Goal: Information Seeking & Learning: Find specific page/section

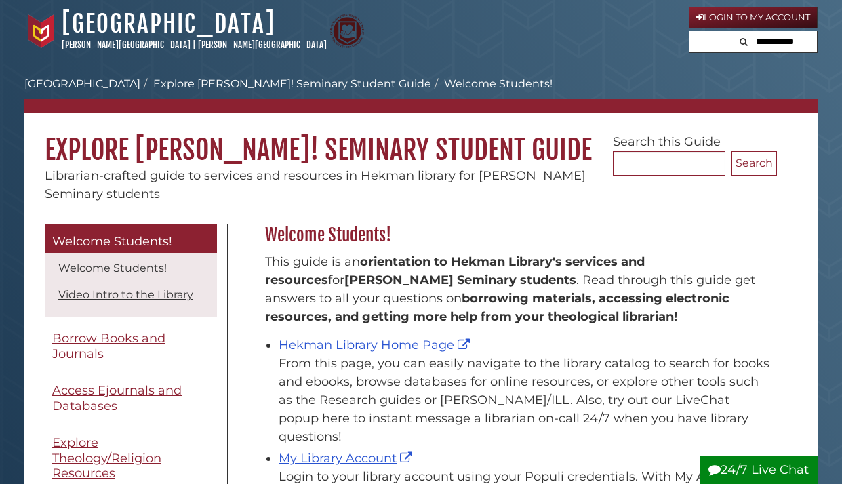
scroll to position [200, 519]
click at [321, 339] on link "Hekman Library Home Page" at bounding box center [376, 345] width 195 height 15
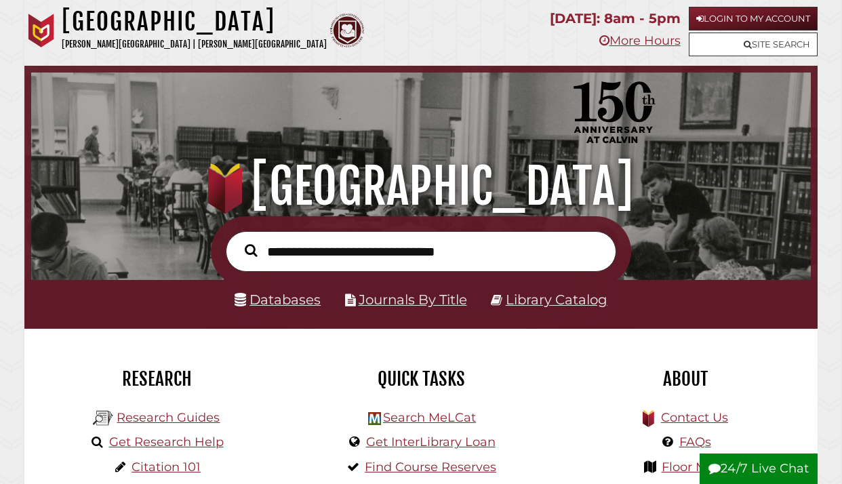
scroll to position [258, 773]
click at [295, 304] on link "Databases" at bounding box center [278, 300] width 86 height 16
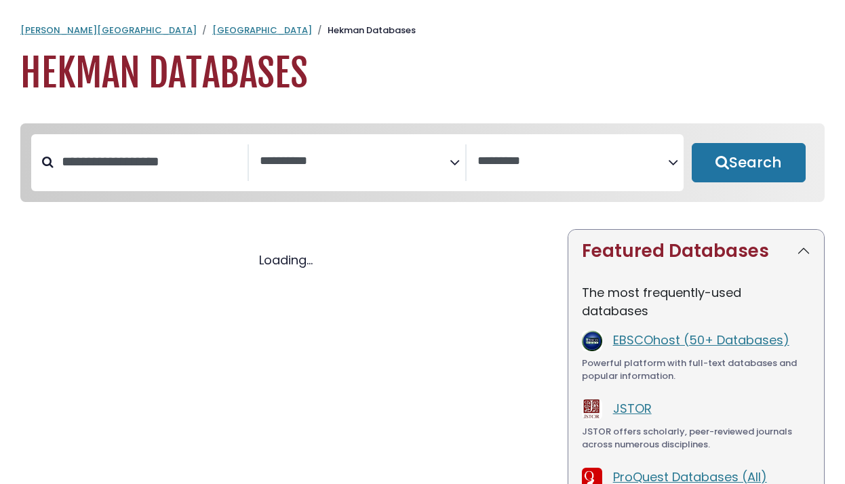
select select "Database Subject Filter"
select select "Database Vendors Filter"
select select "Database Subject Filter"
select select "Database Vendors Filter"
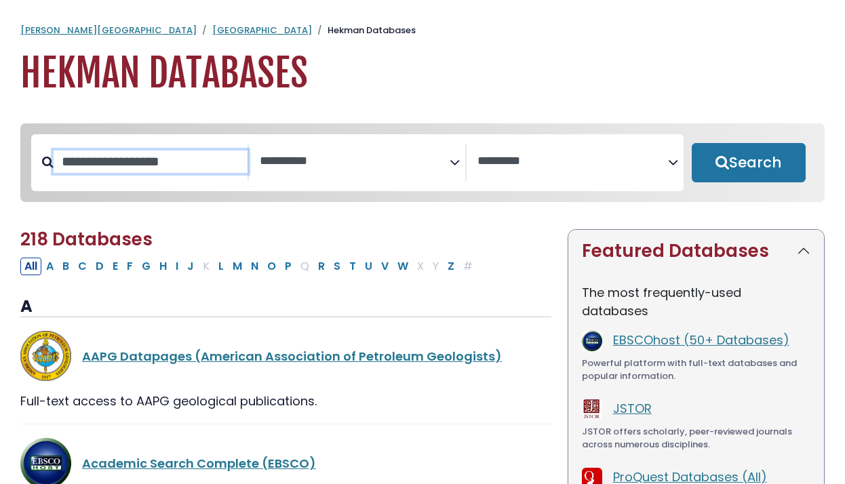
click at [142, 163] on input "Search database by title or keyword" at bounding box center [151, 161] width 194 height 22
type input "****"
click at [748, 163] on button "Search" at bounding box center [748, 162] width 114 height 39
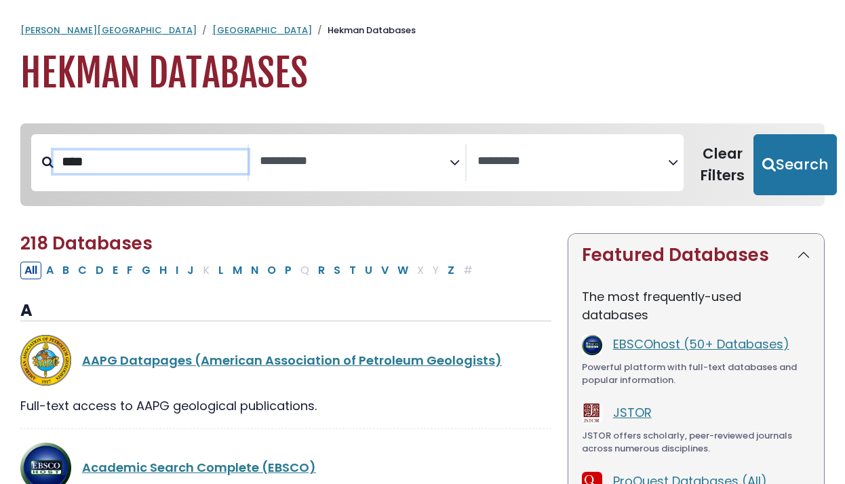
select select "Database Subject Filter"
select select "Database Vendors Filter"
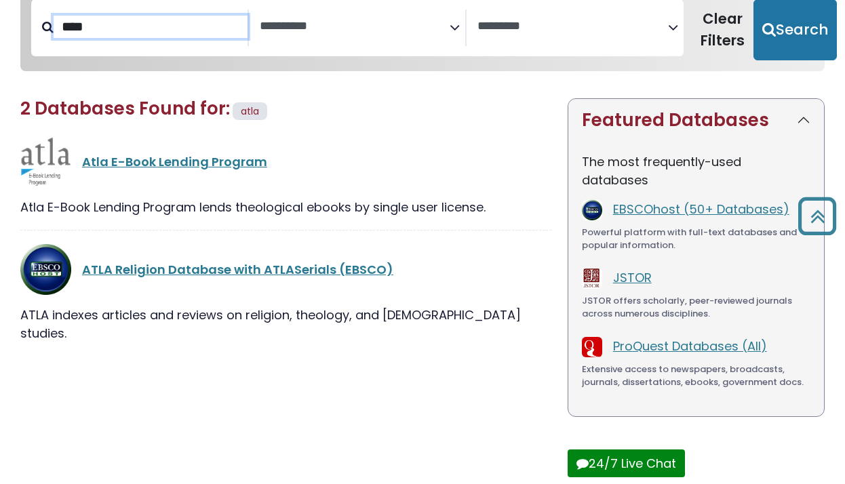
scroll to position [128, 0]
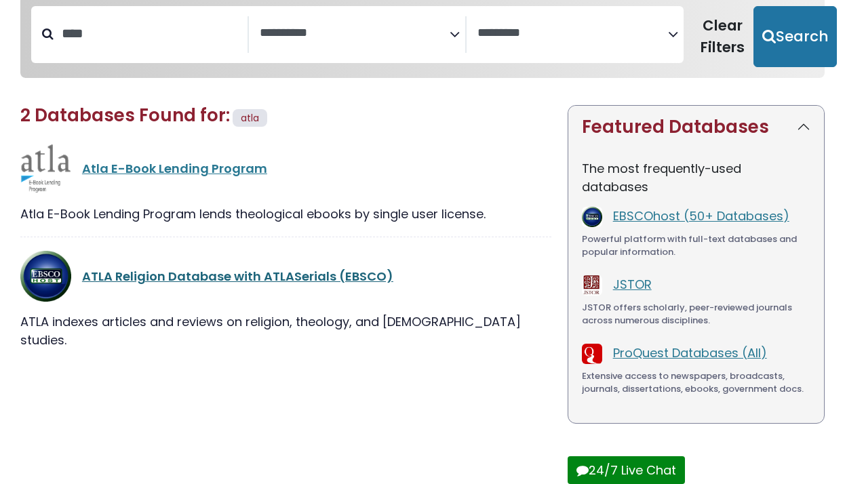
click at [142, 276] on link "ATLA Religion Database with ATLASerials (EBSCO)" at bounding box center [237, 276] width 311 height 17
